Goal: Check status: Check status

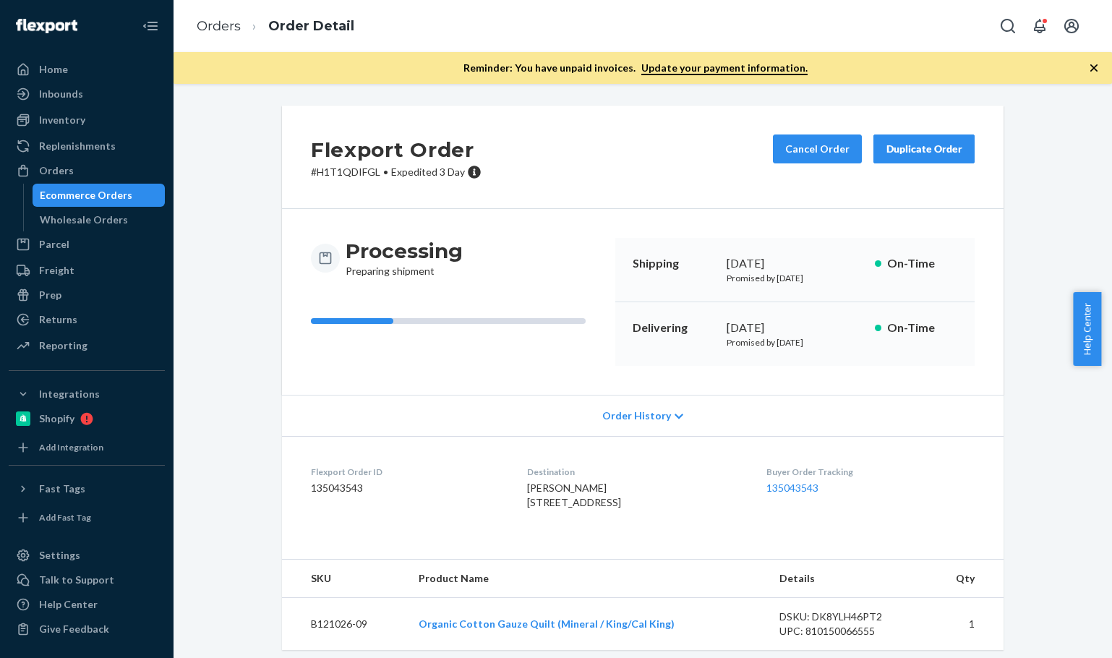
click at [227, 24] on link "Orders" at bounding box center [219, 26] width 44 height 16
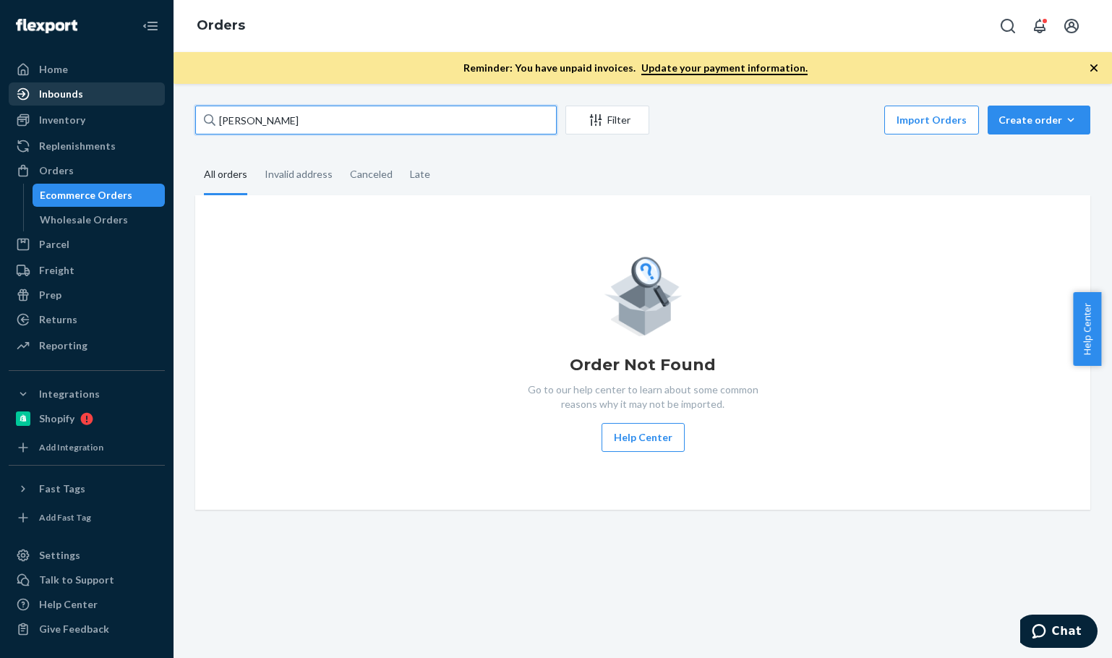
drag, startPoint x: 283, startPoint y: 108, endPoint x: 112, endPoint y: 98, distance: 171.7
click at [112, 98] on div "Home Inbounds Shipping Plans Problems Inventory Products Branded Packaging Repl…" at bounding box center [556, 329] width 1112 height 658
paste input "[PERSON_NAME]"
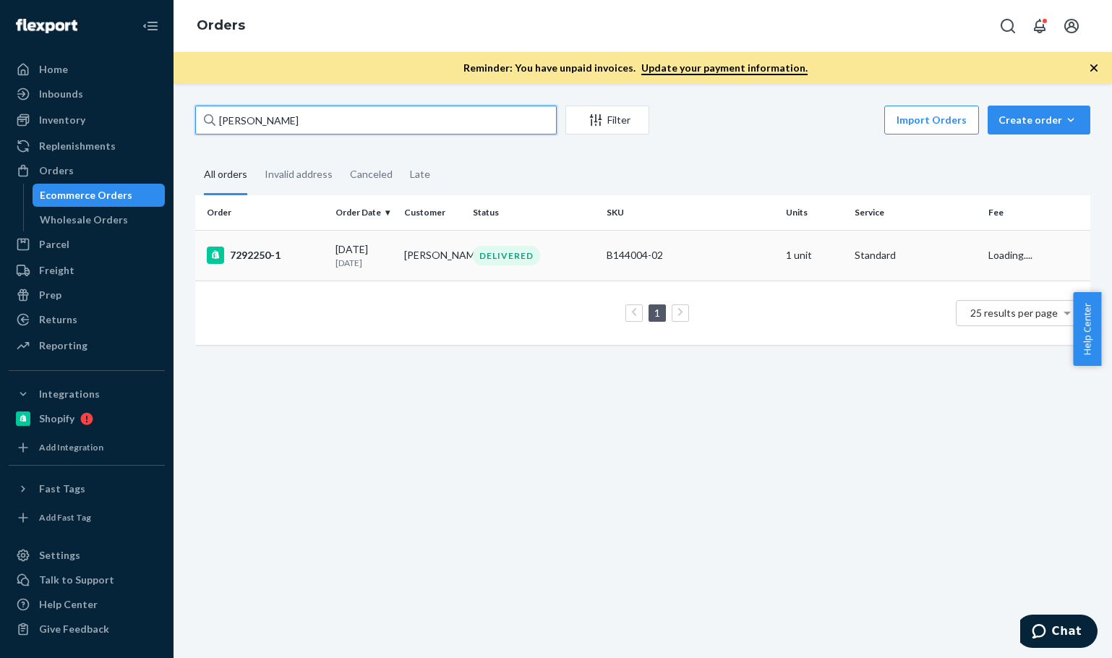
type input "[PERSON_NAME]"
click at [316, 264] on div "7292250-1" at bounding box center [265, 255] width 117 height 17
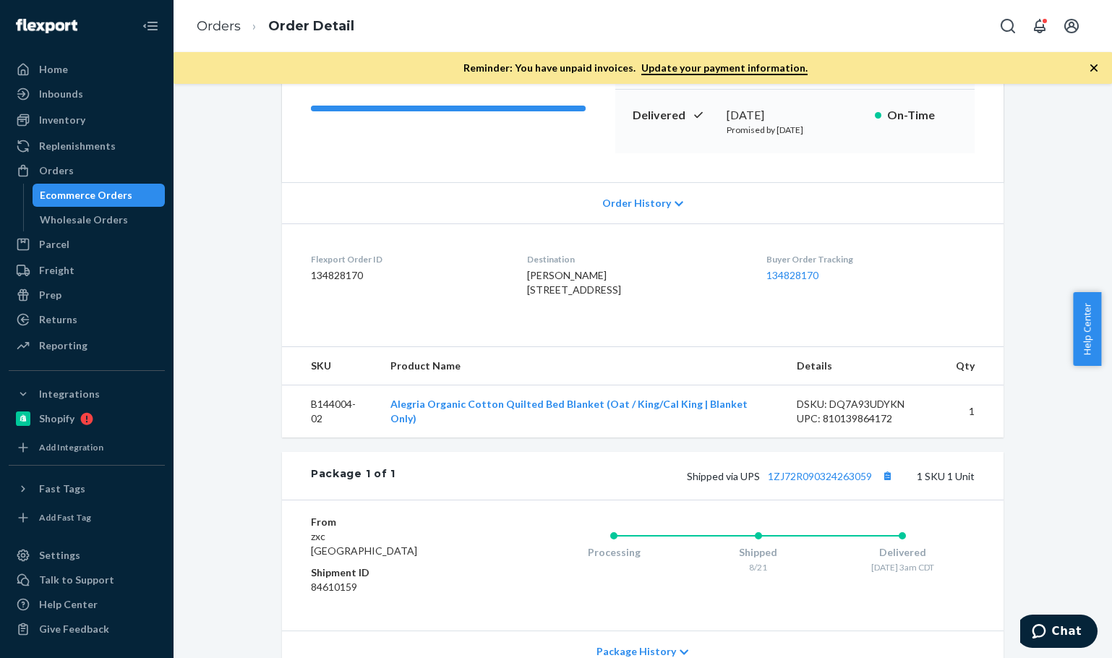
scroll to position [241, 0]
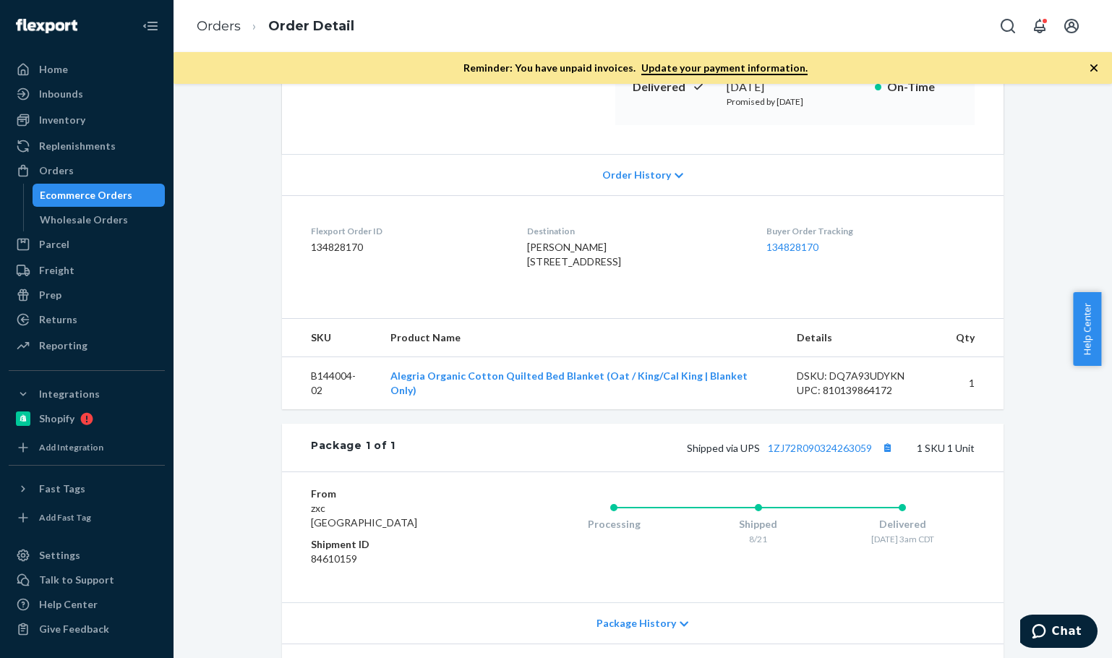
click at [575, 457] on div "Shipped via UPS 1ZJ72R090324263059 1 SKU 1 Unit" at bounding box center [685, 447] width 579 height 19
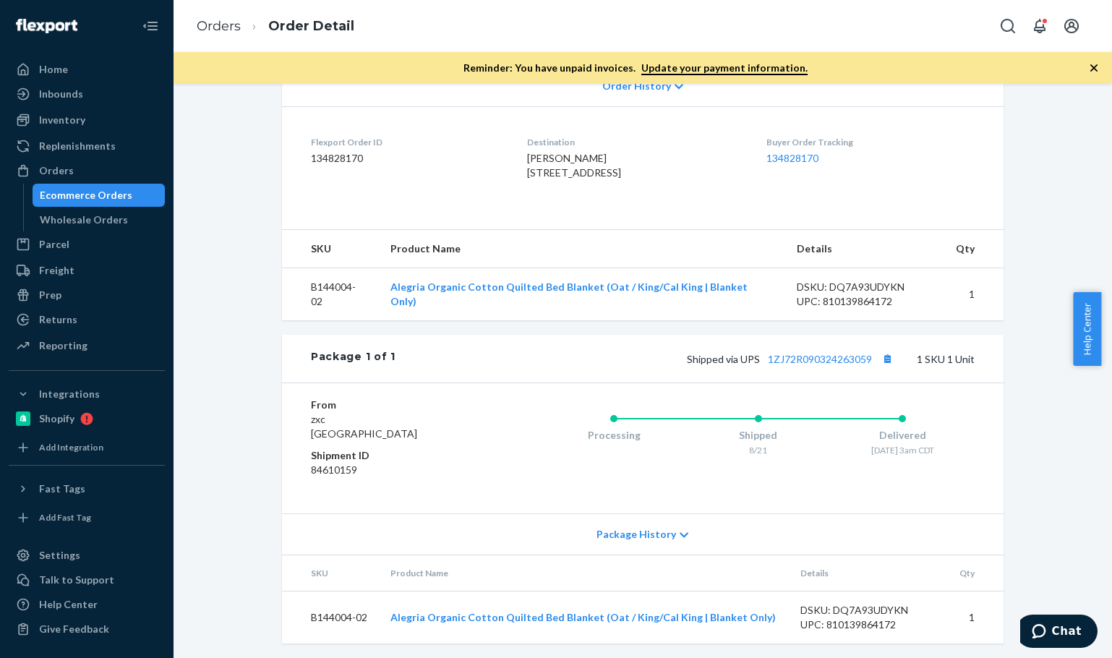
scroll to position [362, 0]
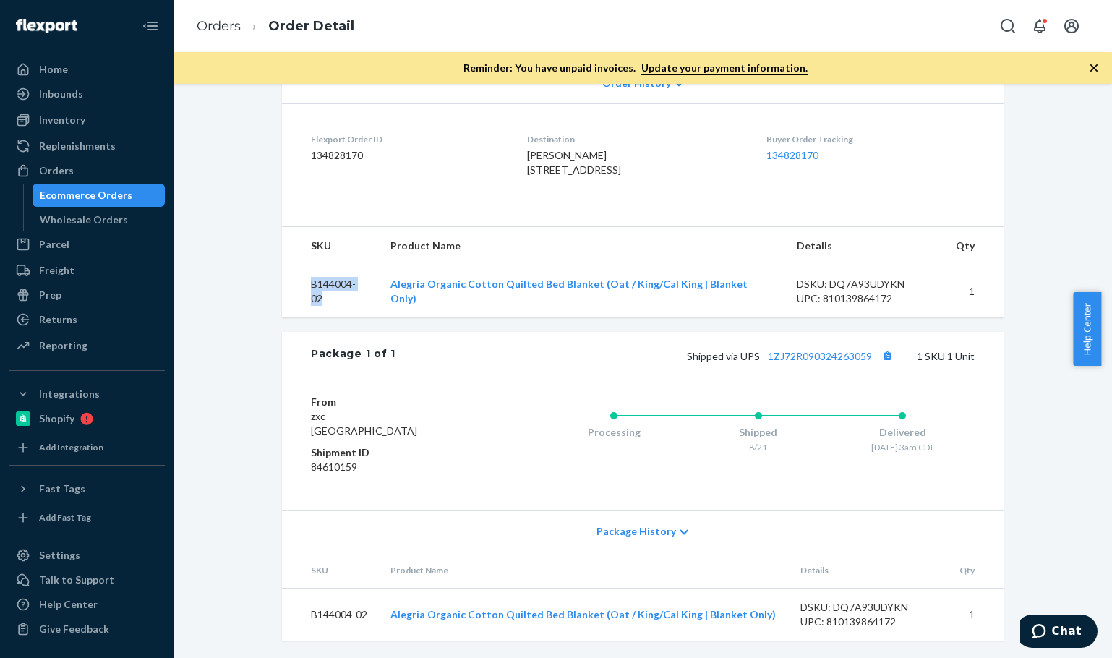
drag, startPoint x: 298, startPoint y: 280, endPoint x: 560, endPoint y: 273, distance: 261.9
click at [382, 294] on tr "B144004-02 Alegria Organic Cotton Quilted Bed Blanket (Oat / King/Cal King | Bl…" at bounding box center [643, 291] width 722 height 53
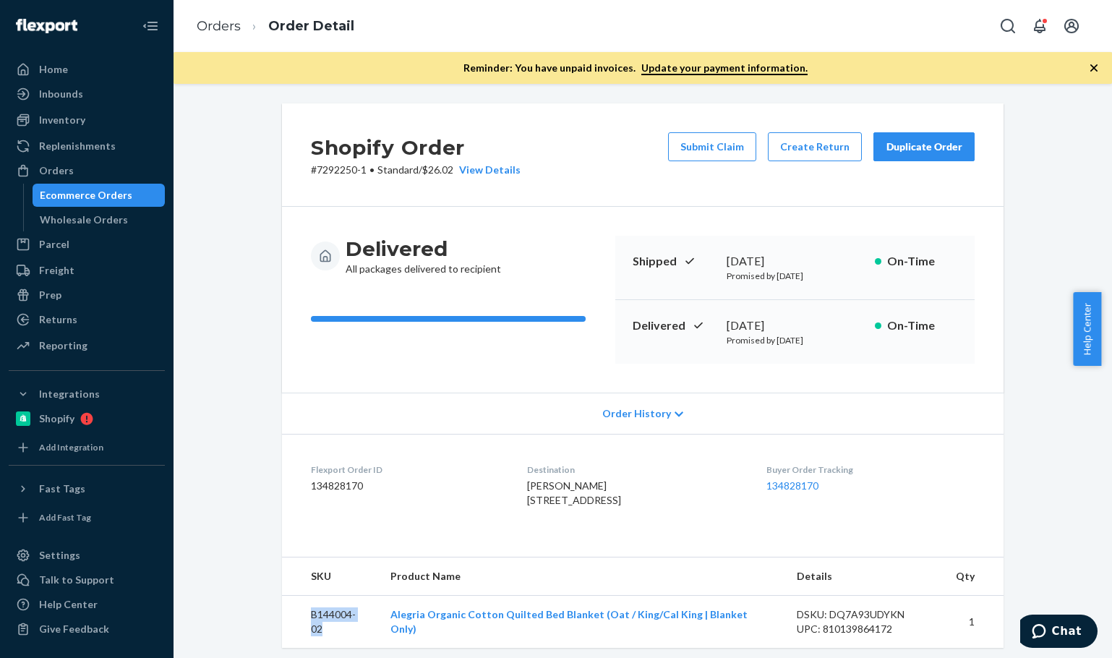
scroll to position [0, 0]
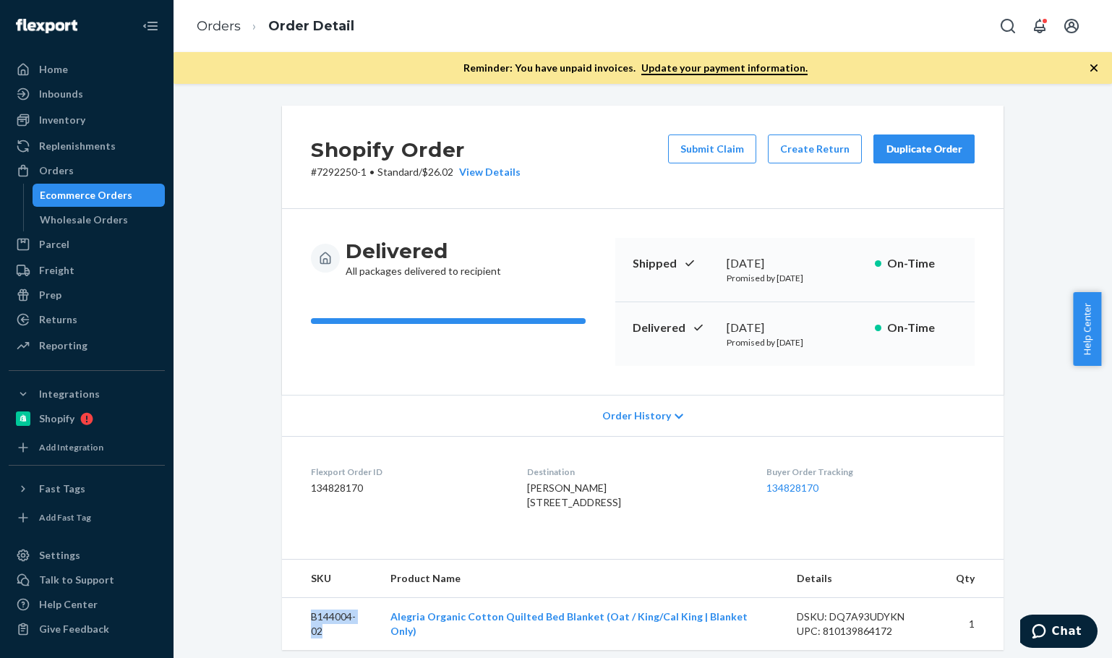
click at [933, 162] on button "Duplicate Order" at bounding box center [924, 149] width 101 height 29
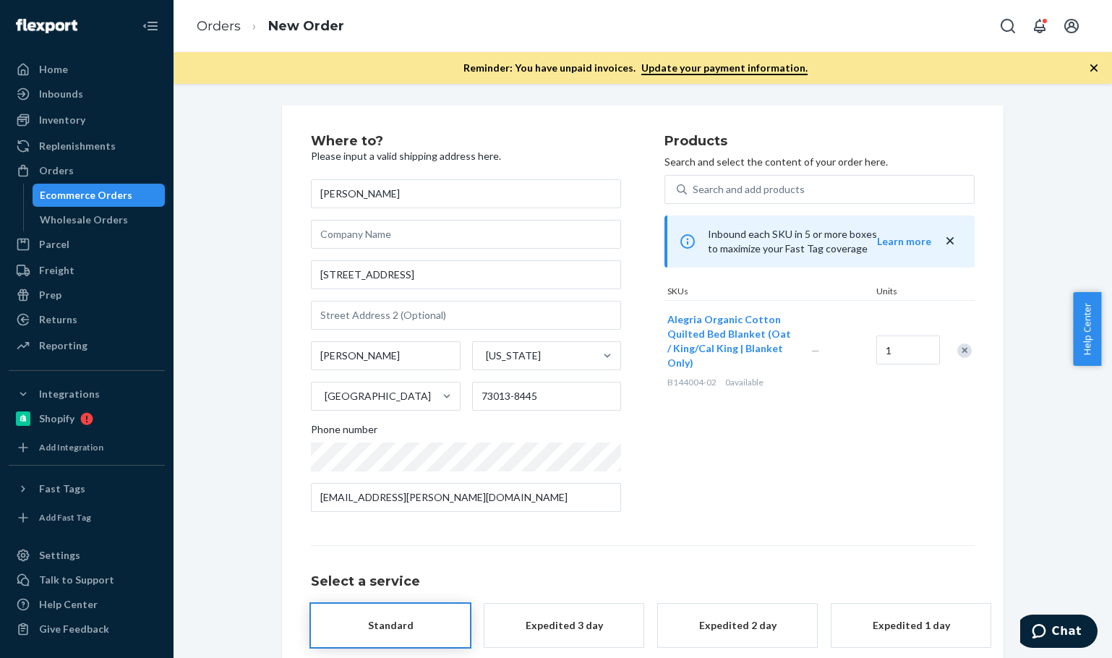
click at [785, 500] on div "Products Search and select the content of your order here. Search and add produ…" at bounding box center [820, 329] width 310 height 389
click at [842, 408] on div "Products Search and select the content of your order here. Search and add produ…" at bounding box center [820, 329] width 310 height 389
click at [844, 407] on div "Products Search and select the content of your order here. Search and add produ…" at bounding box center [820, 329] width 310 height 389
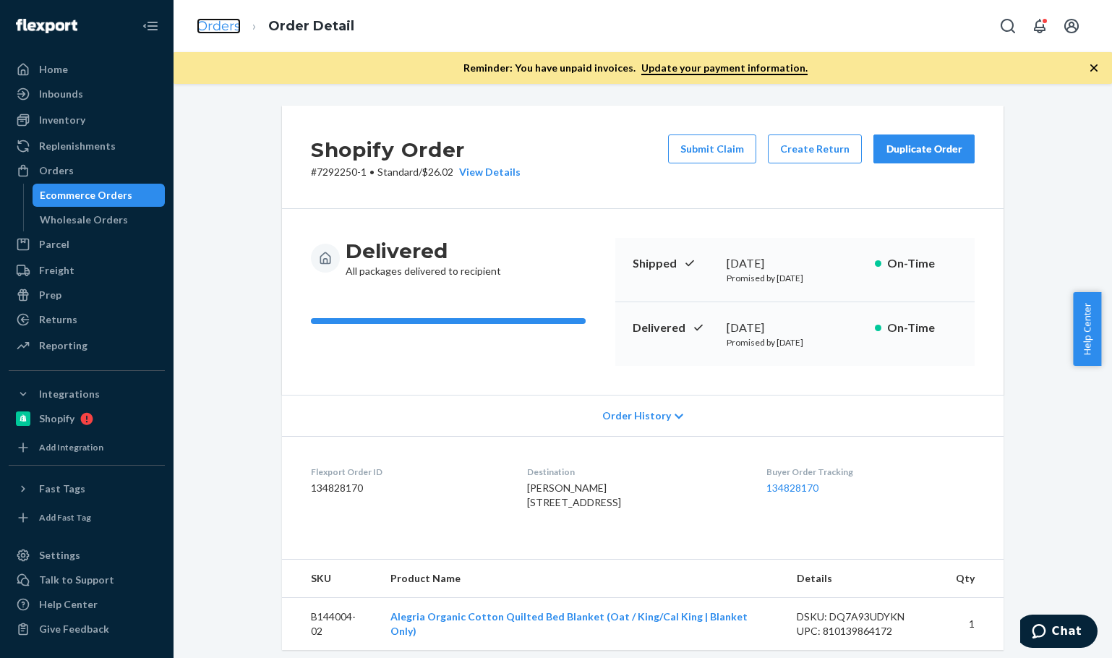
click at [223, 33] on link "Orders" at bounding box center [219, 26] width 44 height 16
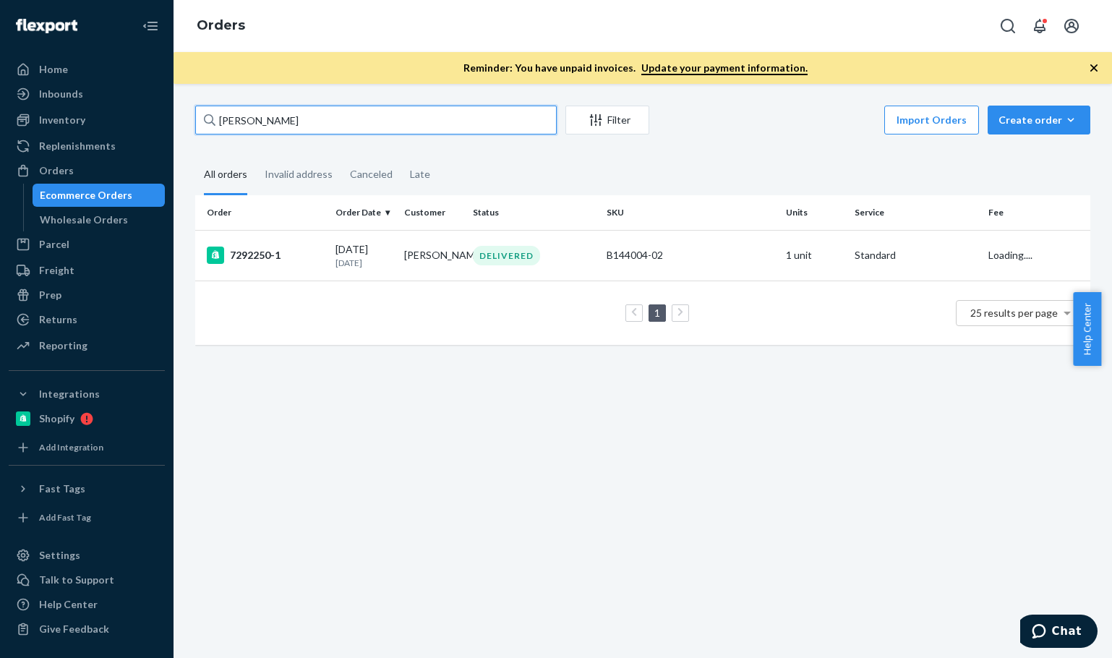
click at [302, 128] on input "[PERSON_NAME]" at bounding box center [376, 120] width 362 height 29
paste input "[PERSON_NAME]"
click at [302, 128] on input "[PERSON_NAME]" at bounding box center [376, 120] width 362 height 29
paste input "[PERSON_NAME]"
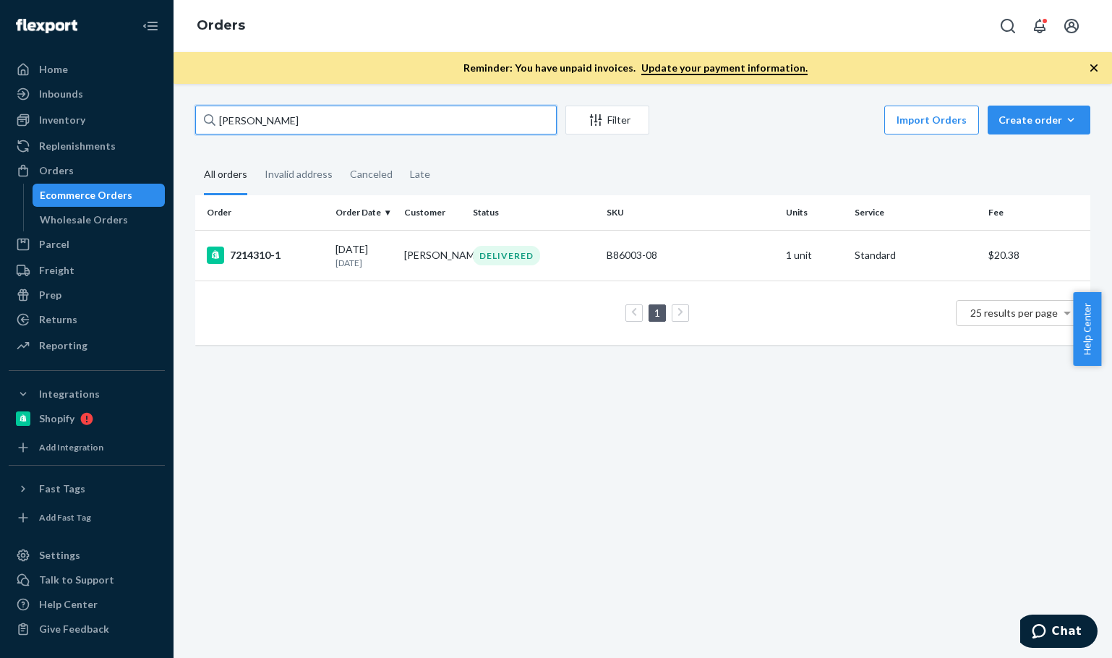
click at [320, 113] on input "[PERSON_NAME]" at bounding box center [376, 120] width 362 height 29
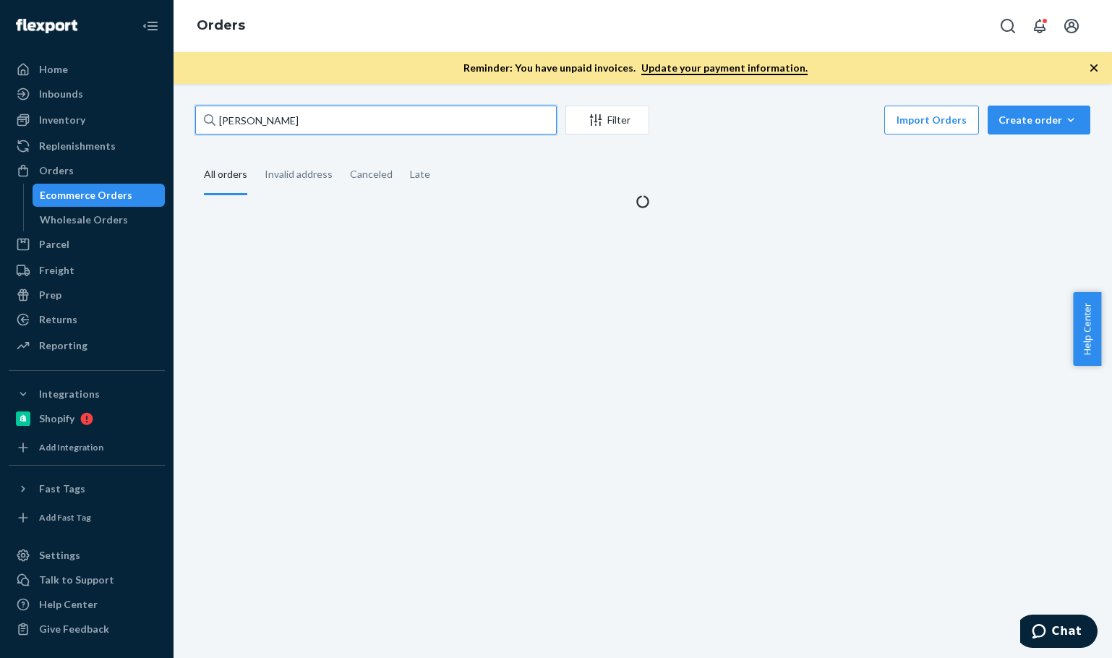
click at [320, 113] on input "[PERSON_NAME]" at bounding box center [376, 120] width 362 height 29
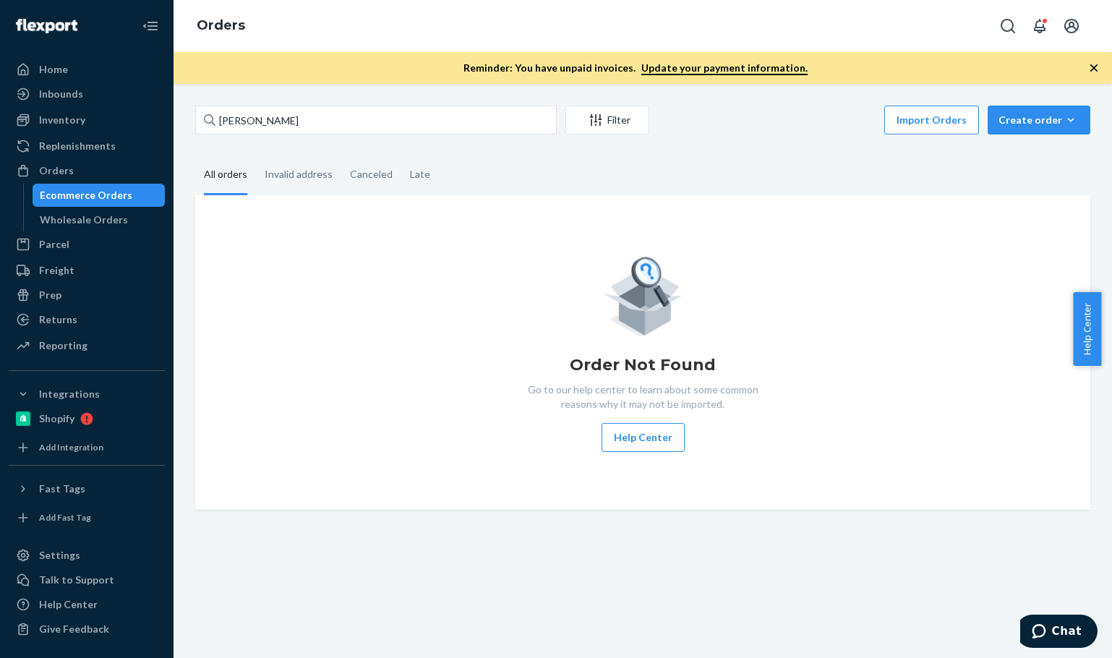
click at [346, 103] on div "[PERSON_NAME] Filter Import Orders Create order Ecommerce order Removal order A…" at bounding box center [643, 371] width 939 height 574
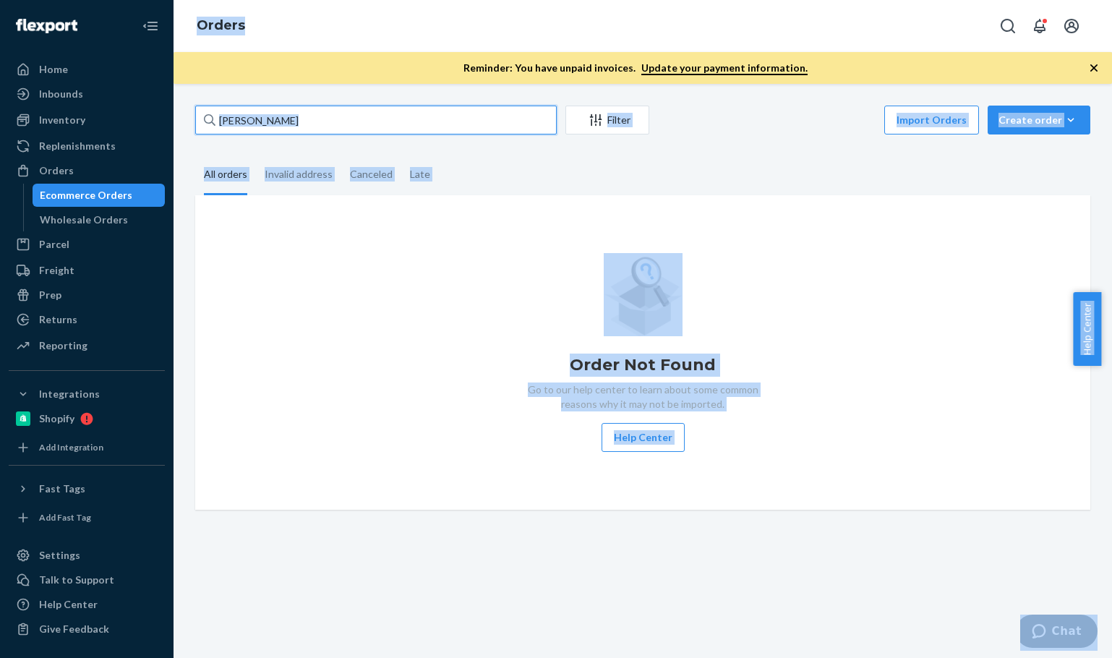
click at [329, 114] on input "[PERSON_NAME]" at bounding box center [376, 120] width 362 height 29
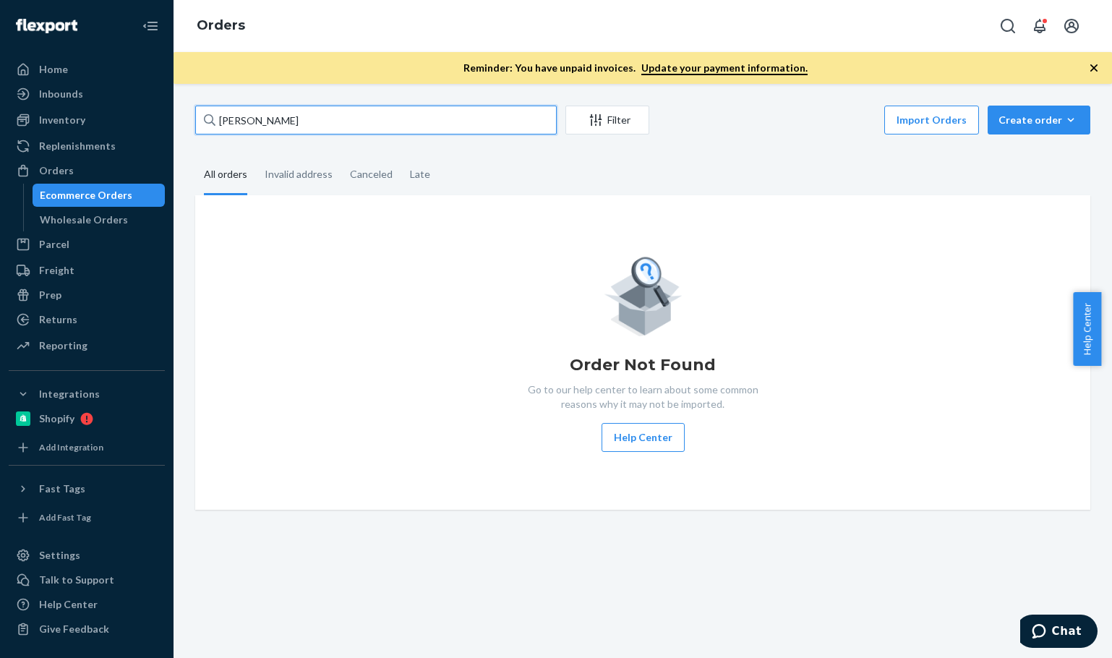
paste input "[PERSON_NAME]"
click at [328, 115] on input "[PERSON_NAME]" at bounding box center [376, 120] width 362 height 29
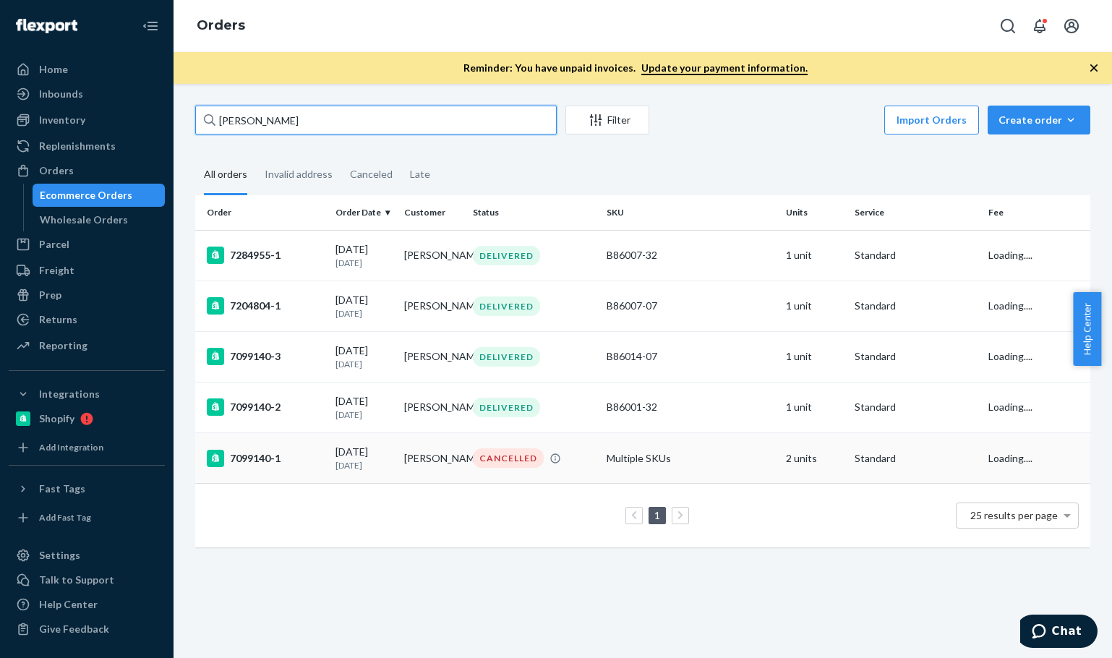
type input "[PERSON_NAME]"
drag, startPoint x: 297, startPoint y: 488, endPoint x: 408, endPoint y: 620, distance: 171.9
click at [301, 484] on td "7099140-1" at bounding box center [262, 458] width 135 height 51
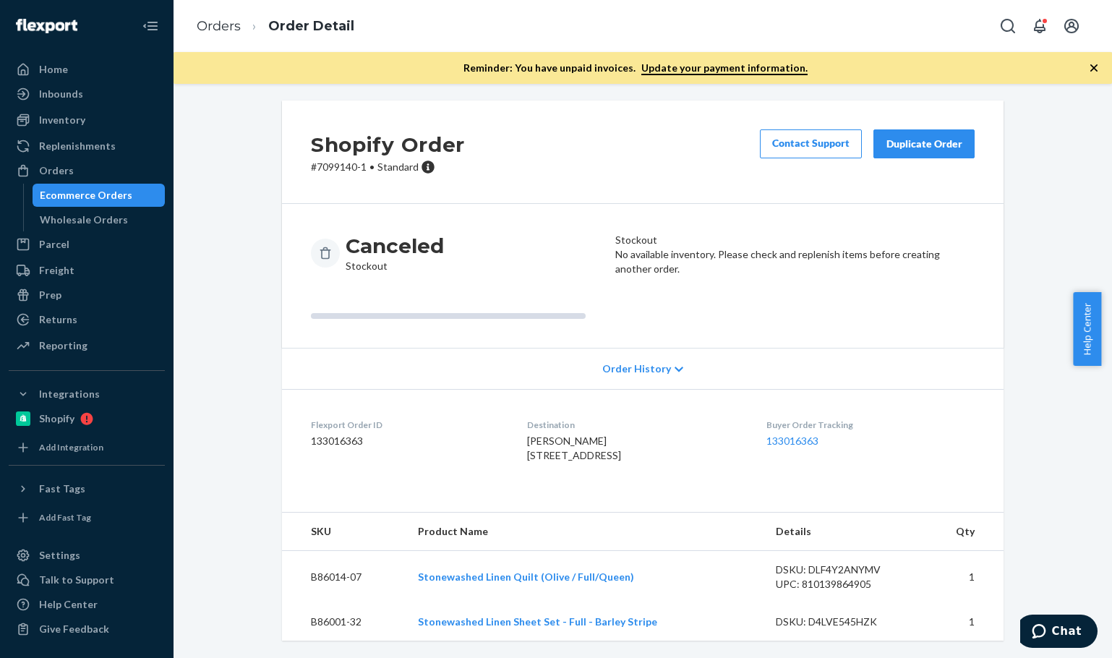
scroll to position [35, 0]
click at [213, 20] on link "Orders" at bounding box center [219, 26] width 44 height 16
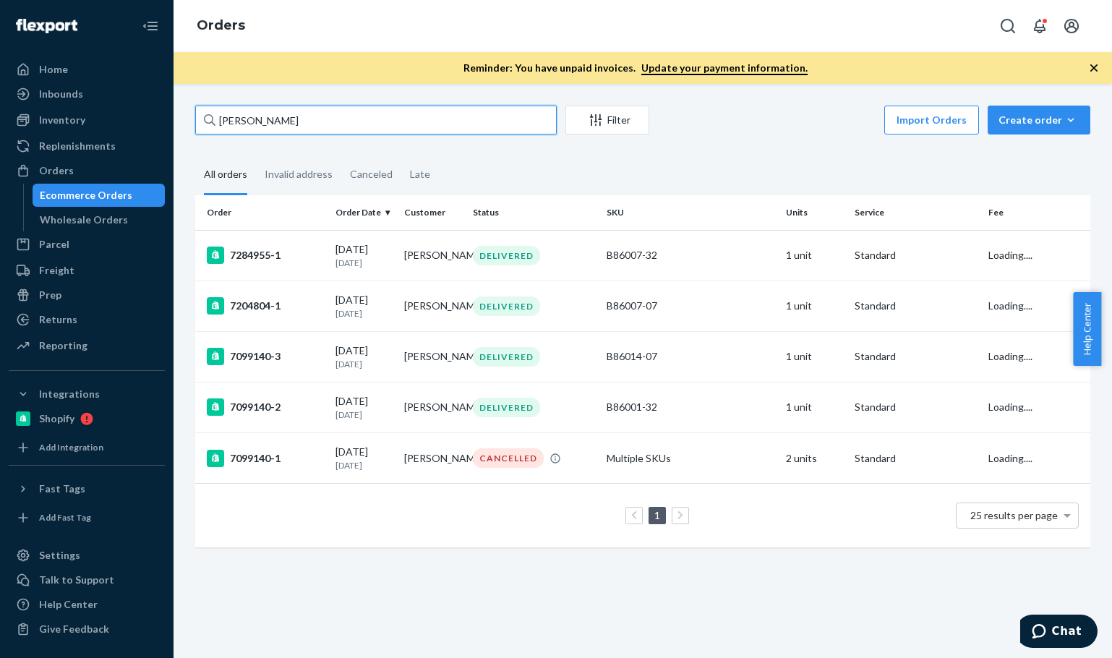
drag, startPoint x: 388, startPoint y: 121, endPoint x: 200, endPoint y: 111, distance: 189.1
click at [200, 111] on input "[PERSON_NAME]" at bounding box center [376, 120] width 362 height 29
paste input "[PERSON_NAME]"
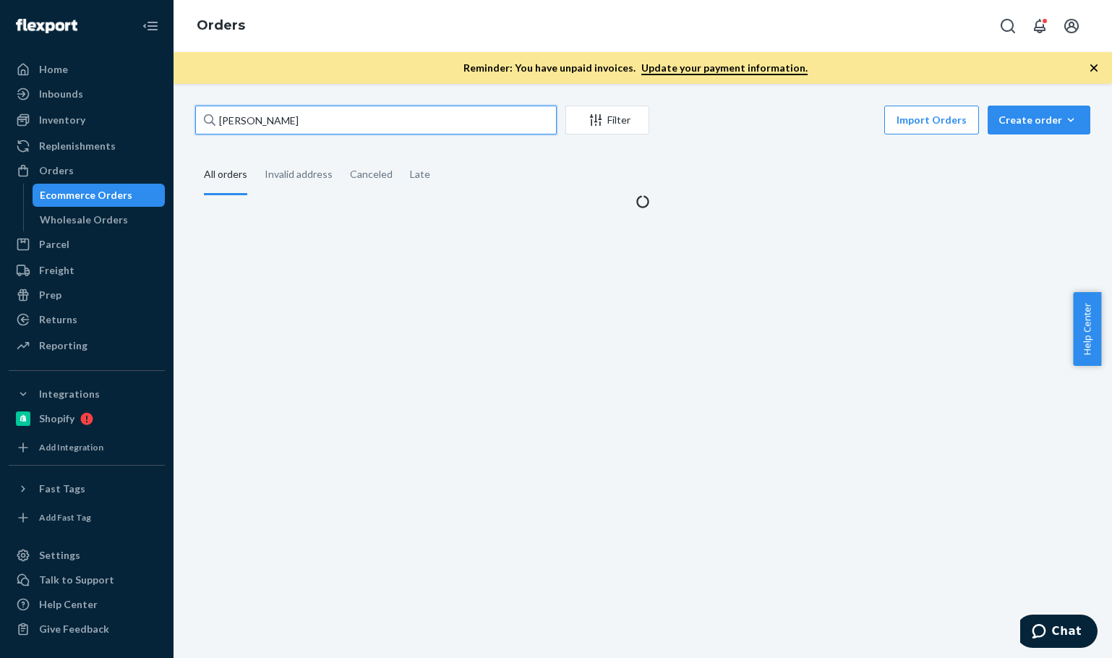
click at [340, 133] on input "[PERSON_NAME]" at bounding box center [376, 120] width 362 height 29
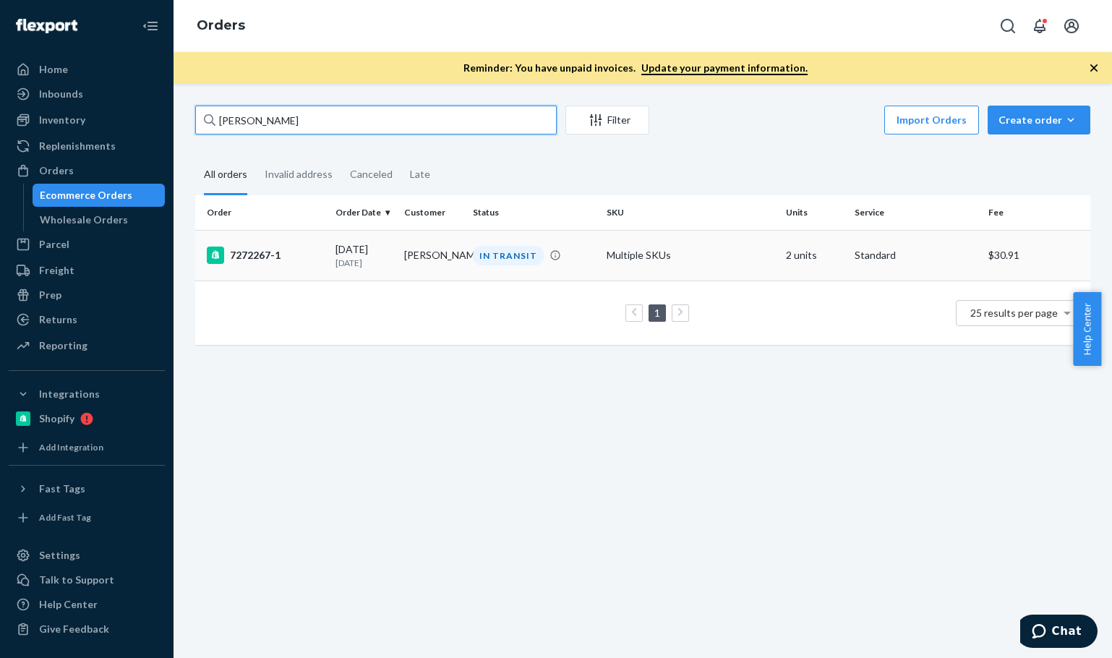
type input "[PERSON_NAME]"
click at [309, 260] on div "7272267-1" at bounding box center [265, 255] width 117 height 17
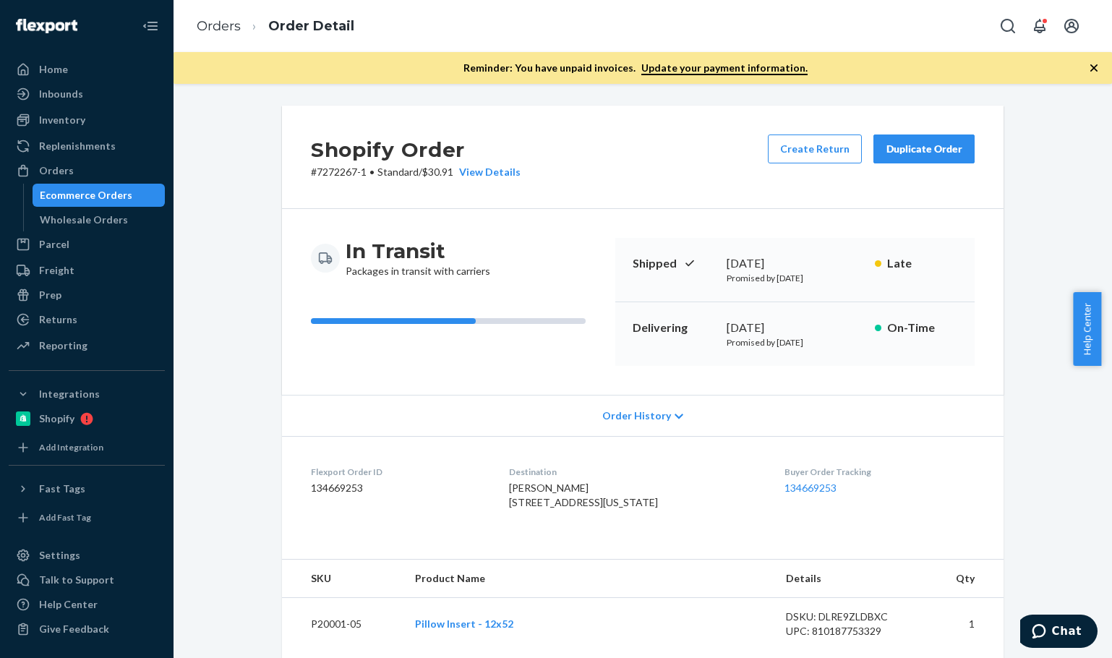
click at [665, 93] on div "Shopify Order # 7272267-1 • Standard / $30.91 View Details Create Return Duplic…" at bounding box center [643, 371] width 939 height 574
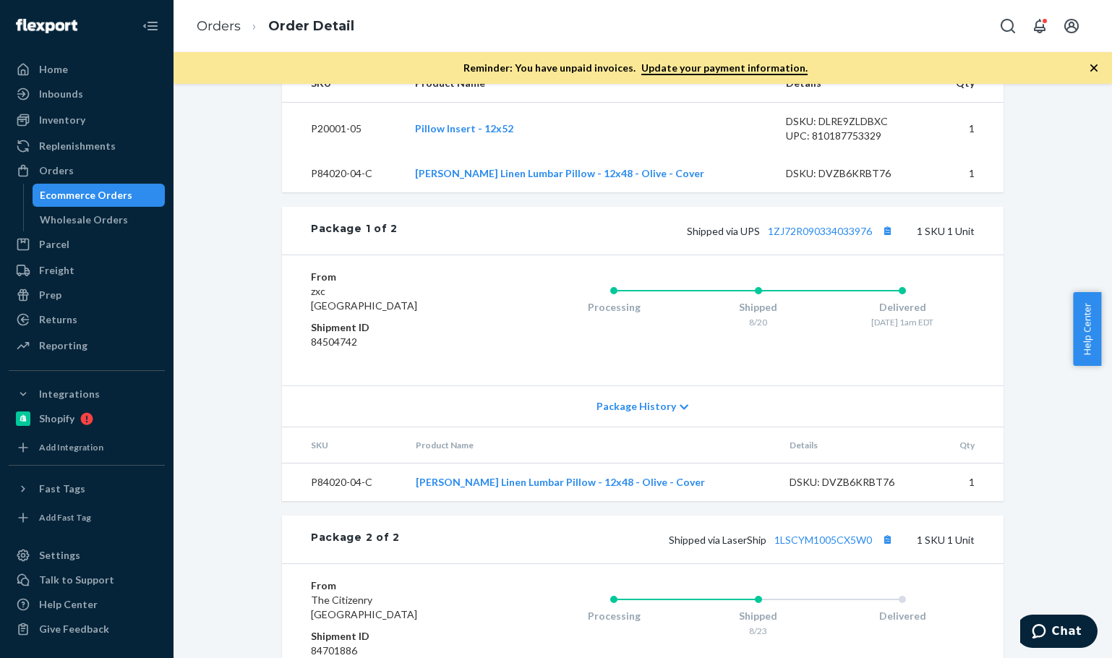
scroll to position [467, 0]
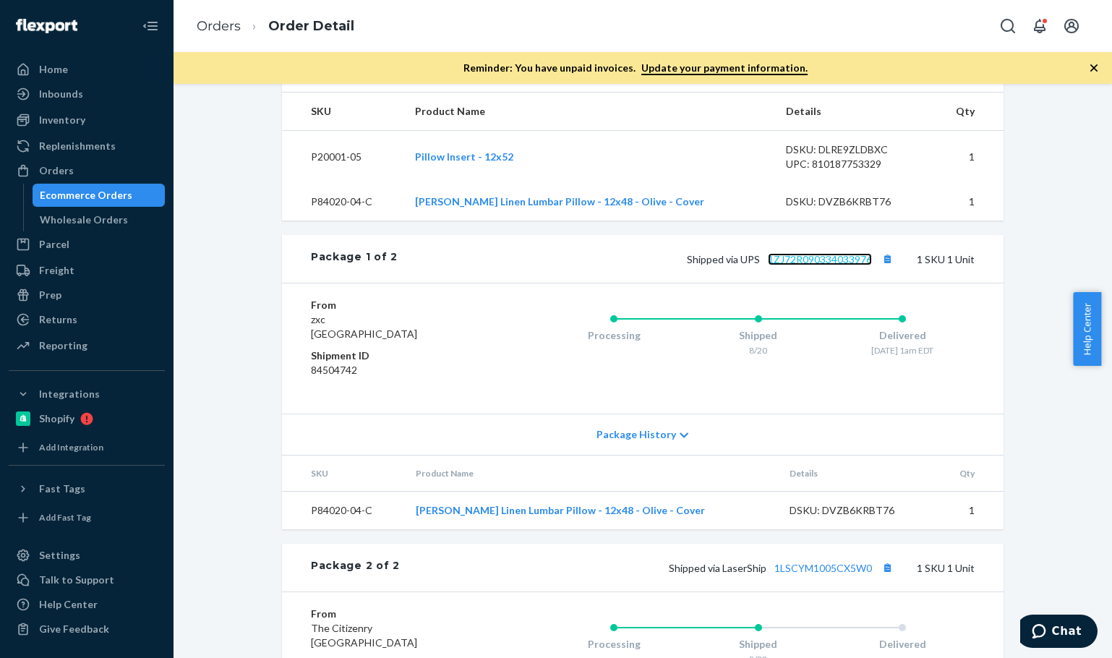
click at [836, 265] on link "1ZJ72R090334033976" at bounding box center [820, 259] width 104 height 12
drag, startPoint x: 880, startPoint y: 291, endPoint x: 1057, endPoint y: 358, distance: 189.5
click at [880, 268] on button "Copy tracking number" at bounding box center [887, 258] width 19 height 19
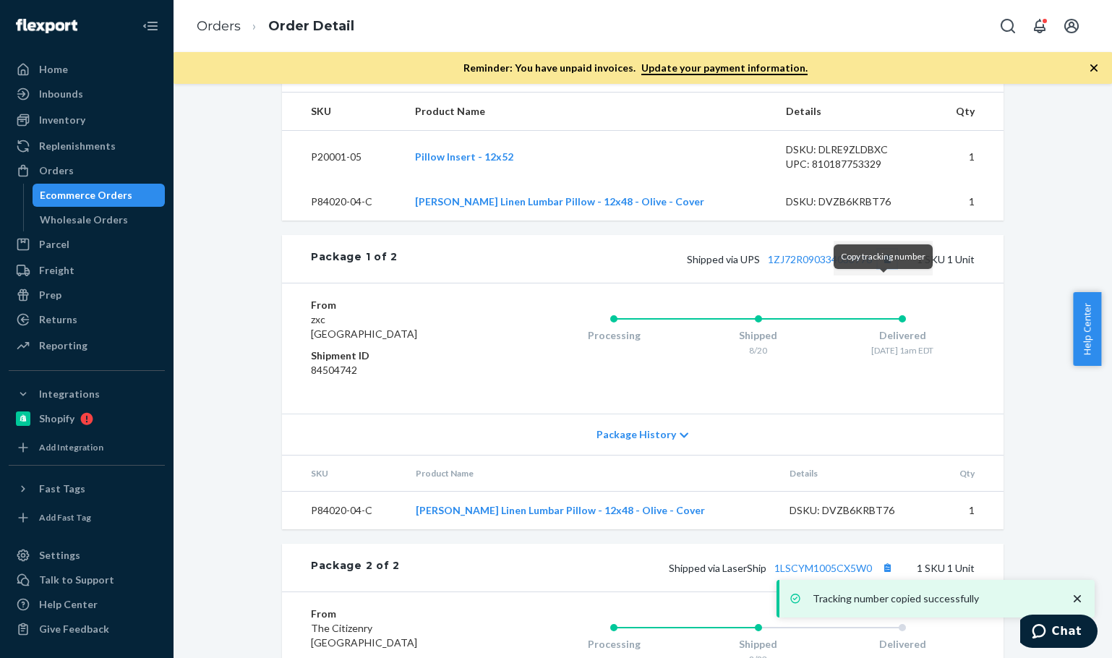
click at [879, 268] on button "Copy tracking number" at bounding box center [887, 258] width 19 height 19
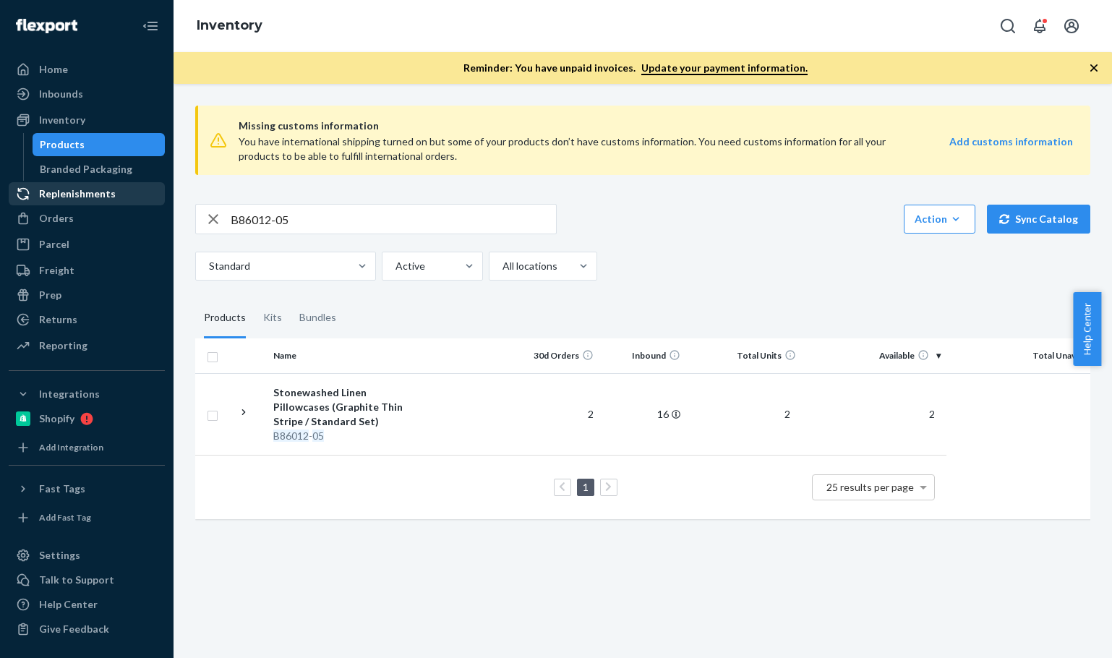
click at [148, 184] on div "Home Inbounds Shipping Plans Problems Inventory Products Branded Packaging Repl…" at bounding box center [556, 329] width 1112 height 658
paste input "P120008-02"
click at [722, 241] on div "P120008-02 Action Create product Create kit or bundle Bulk create products Bulk…" at bounding box center [642, 242] width 895 height 77
drag, startPoint x: 312, startPoint y: 218, endPoint x: 149, endPoint y: 223, distance: 162.8
click at [76, 220] on div "Home Inbounds Shipping Plans Problems Inventory Products Branded Packaging Repl…" at bounding box center [556, 329] width 1112 height 658
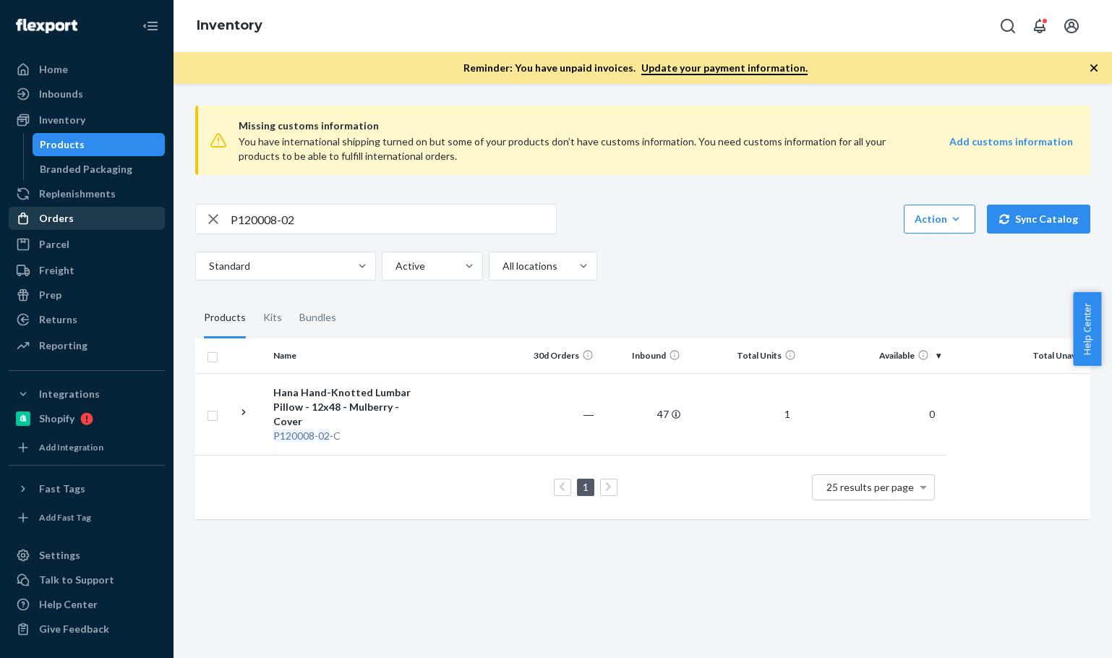
paste input "B86101-32-K"
drag, startPoint x: 321, startPoint y: 245, endPoint x: 336, endPoint y: 229, distance: 22.0
click at [330, 244] on div "B86101-32-K Action Create product Create kit or bundle Bulk create products Bul…" at bounding box center [642, 242] width 895 height 77
click at [336, 224] on input "B86101-32-K" at bounding box center [393, 219] width 325 height 29
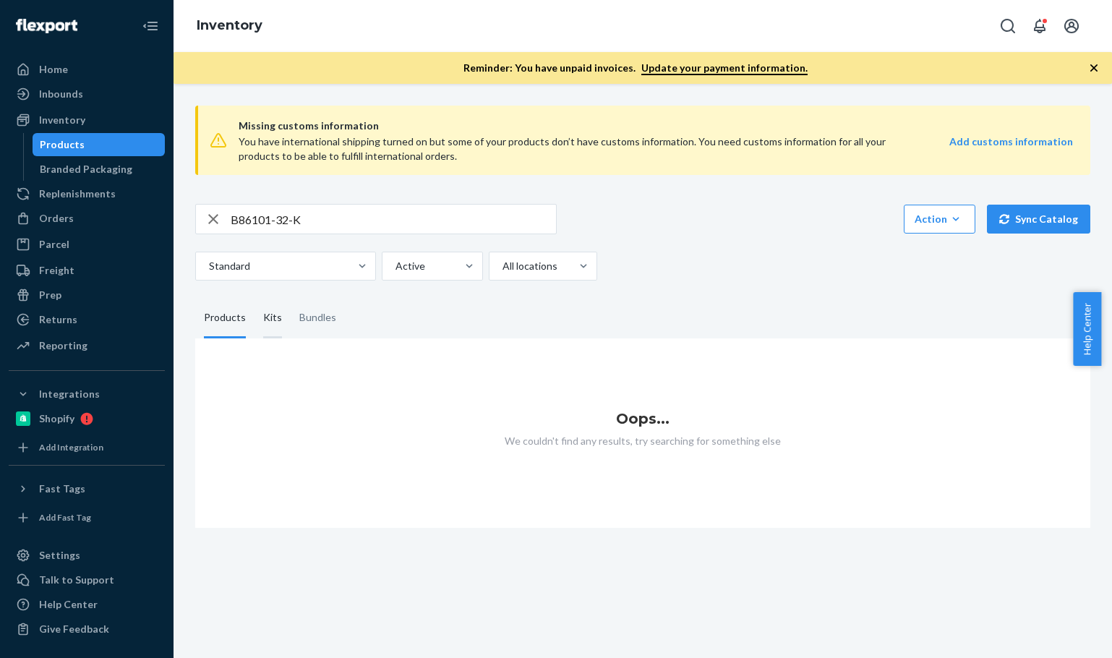
click at [271, 321] on div "Kits" at bounding box center [272, 318] width 19 height 40
click at [255, 298] on input "Kits" at bounding box center [255, 298] width 0 height 0
click at [313, 326] on div "Bundles" at bounding box center [317, 318] width 37 height 40
click at [291, 298] on input "Bundles" at bounding box center [291, 298] width 0 height 0
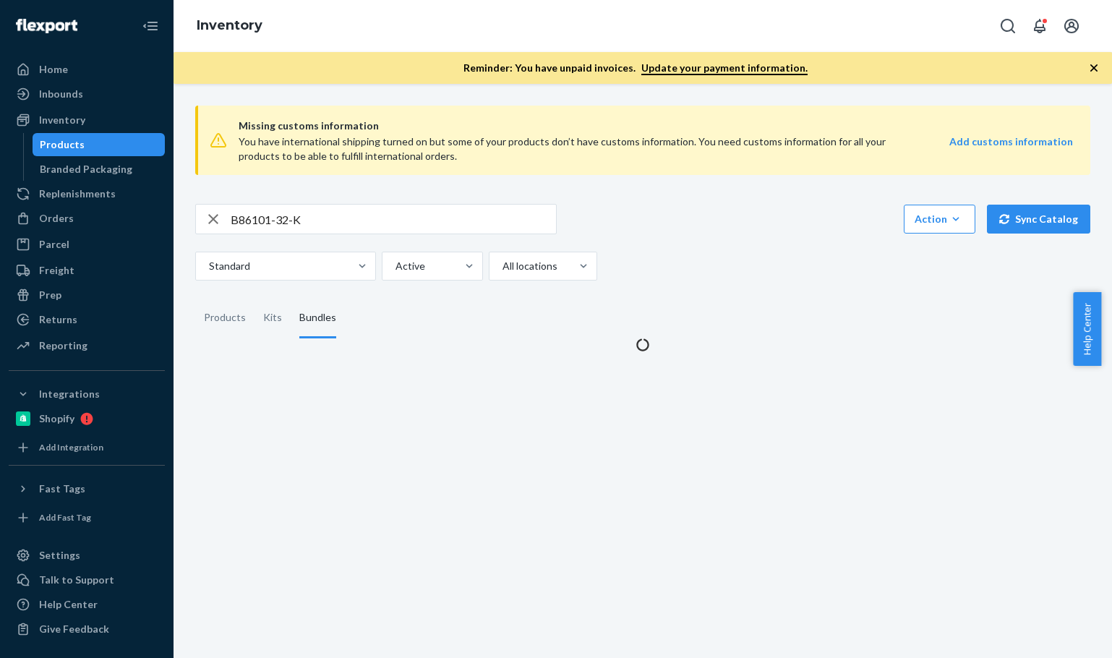
click at [538, 333] on fieldset "Products Kits Bundles" at bounding box center [642, 318] width 895 height 40
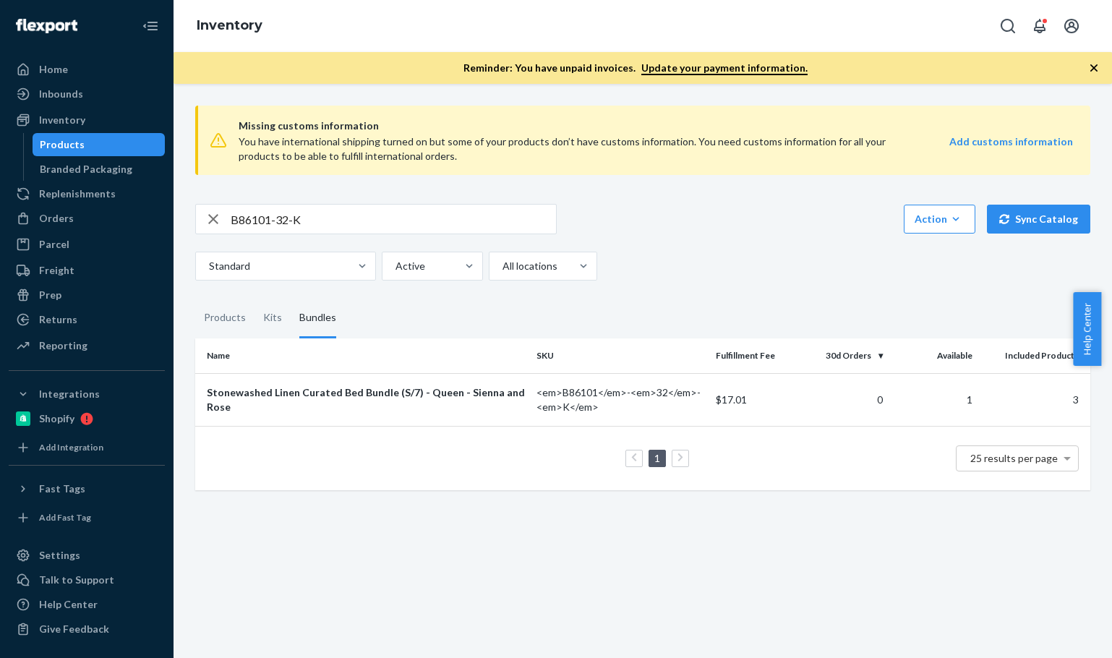
click at [0, 158] on html "Home Inbounds Shipping Plans Problems Inventory Products Branded Packaging Repl…" at bounding box center [556, 329] width 1112 height 658
paste input "002"
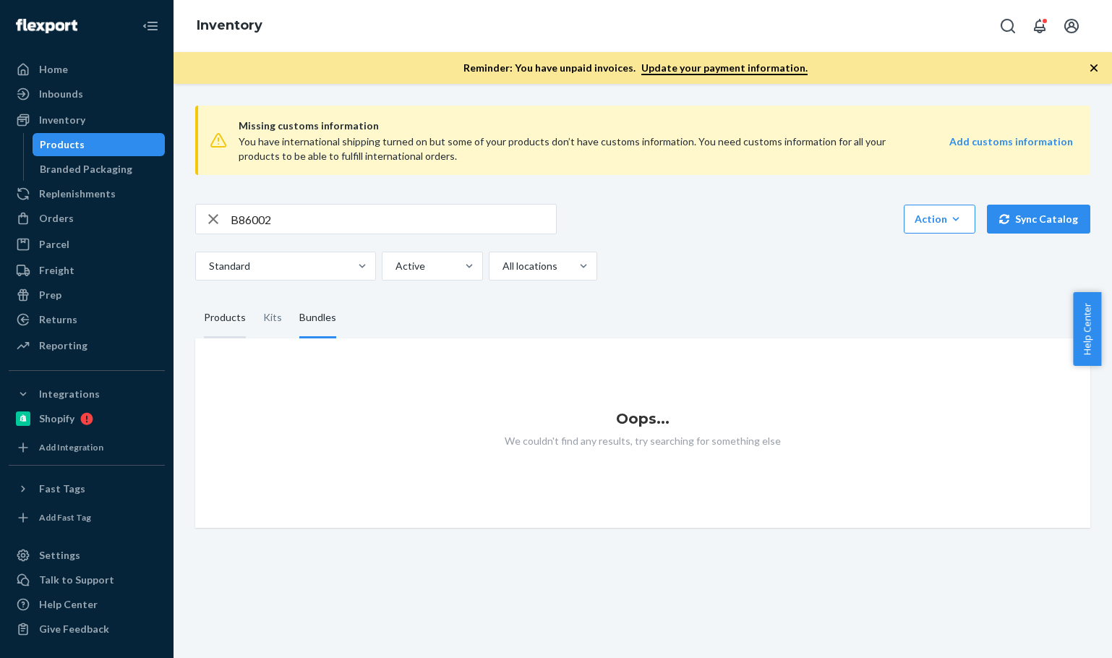
click at [236, 323] on div "Products" at bounding box center [225, 318] width 42 height 40
click at [195, 298] on input "Products" at bounding box center [195, 298] width 0 height 0
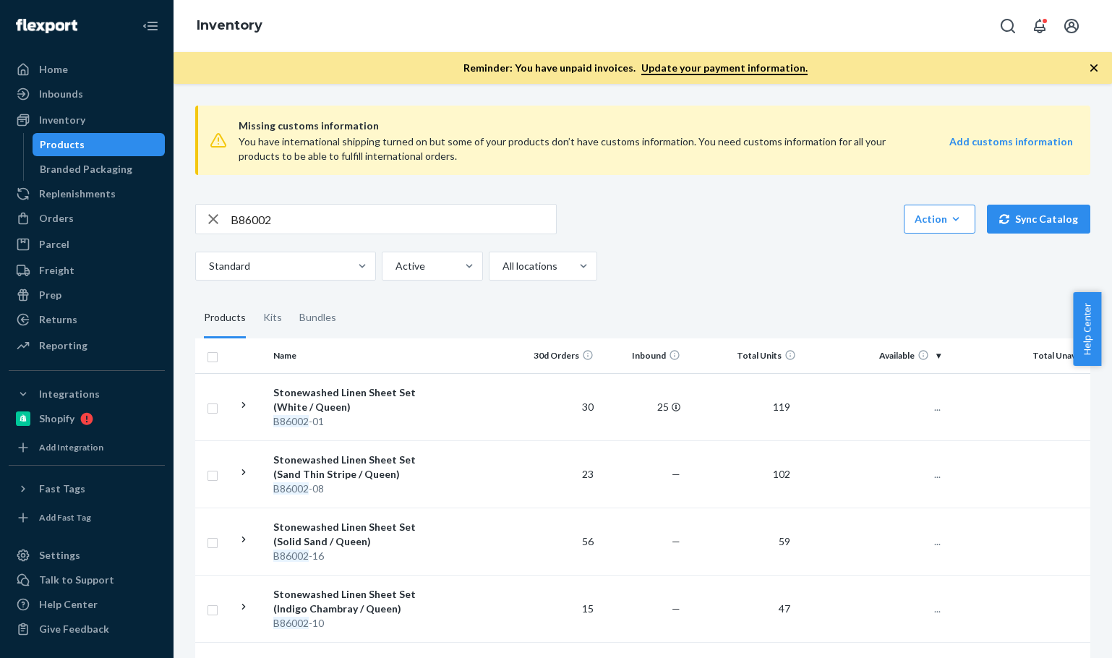
click at [755, 253] on div "Standard Active All locations" at bounding box center [637, 266] width 884 height 29
drag, startPoint x: 298, startPoint y: 229, endPoint x: 253, endPoint y: 209, distance: 48.9
click at [210, 208] on div "B86002" at bounding box center [376, 219] width 360 height 29
paste input "14-26"
click at [357, 229] on input "B86014-26" at bounding box center [393, 219] width 325 height 29
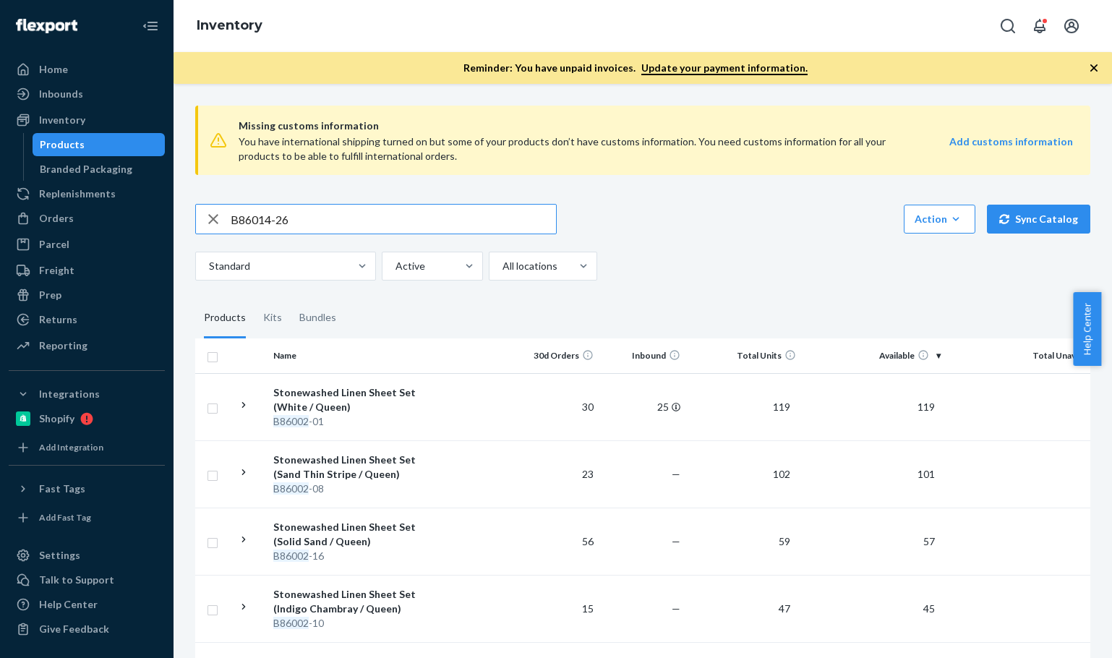
type input "B86014-26"
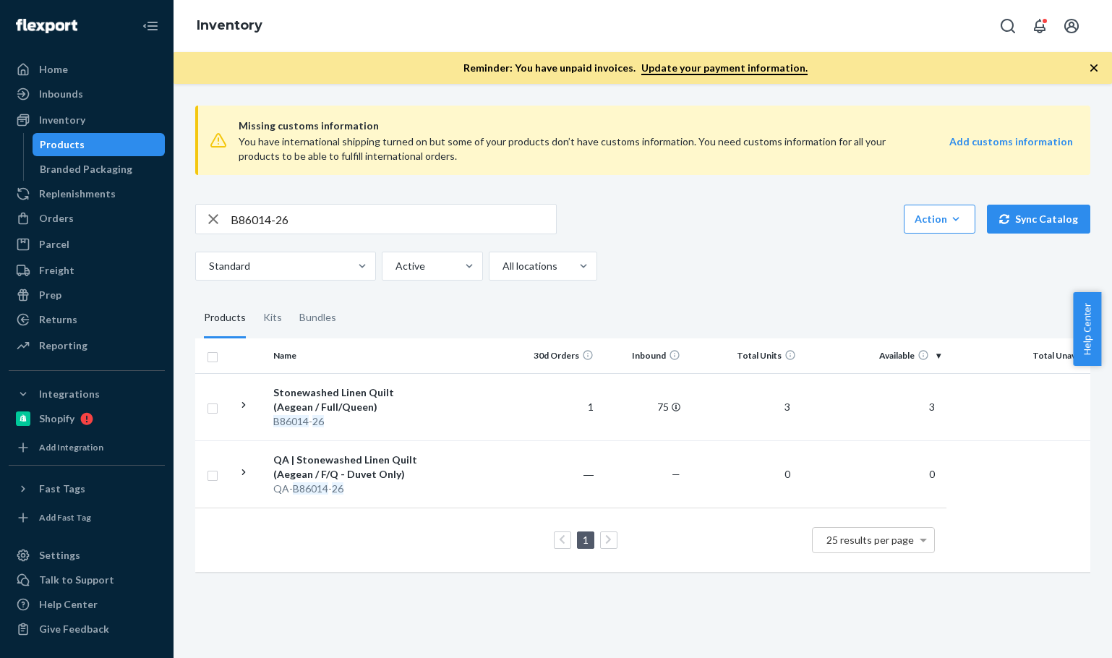
click at [699, 252] on div "Standard Active All locations" at bounding box center [637, 266] width 884 height 29
click at [700, 252] on div "Standard Active All locations" at bounding box center [637, 266] width 884 height 29
drag, startPoint x: 700, startPoint y: 252, endPoint x: 729, endPoint y: 274, distance: 36.6
click at [704, 252] on div "Standard Active All locations" at bounding box center [637, 266] width 884 height 29
